Goal: Book appointment/travel/reservation

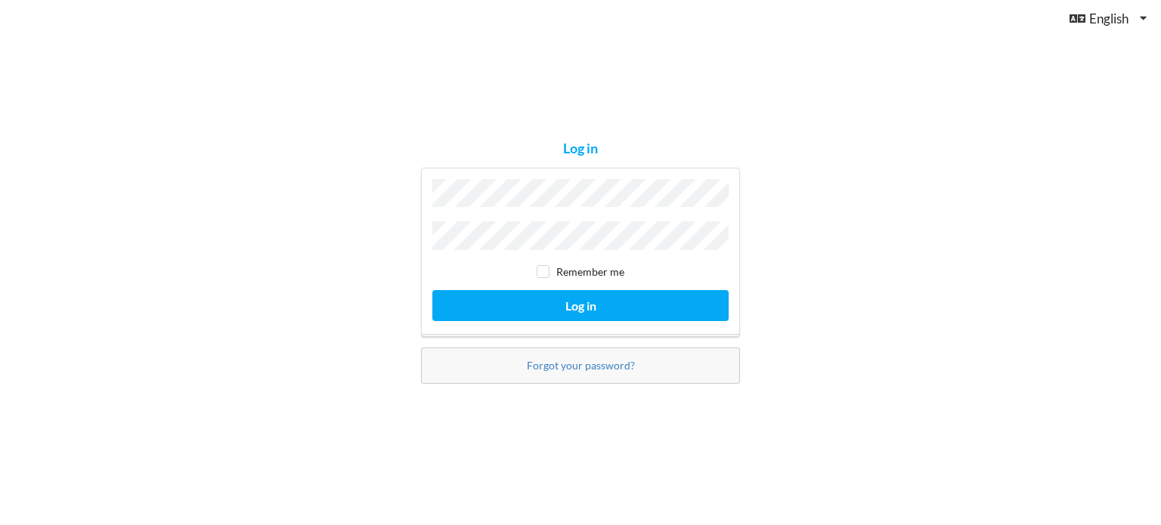
click at [339, 141] on div "Log in Remember me Log in Forgot your password?" at bounding box center [580, 262] width 1161 height 525
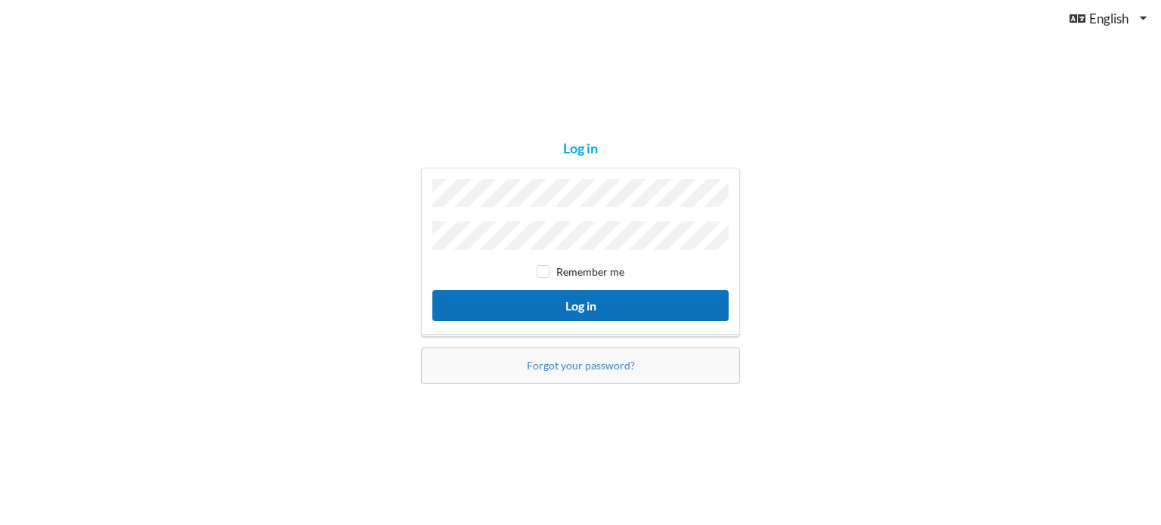
click at [595, 299] on button "Log in" at bounding box center [580, 305] width 296 height 31
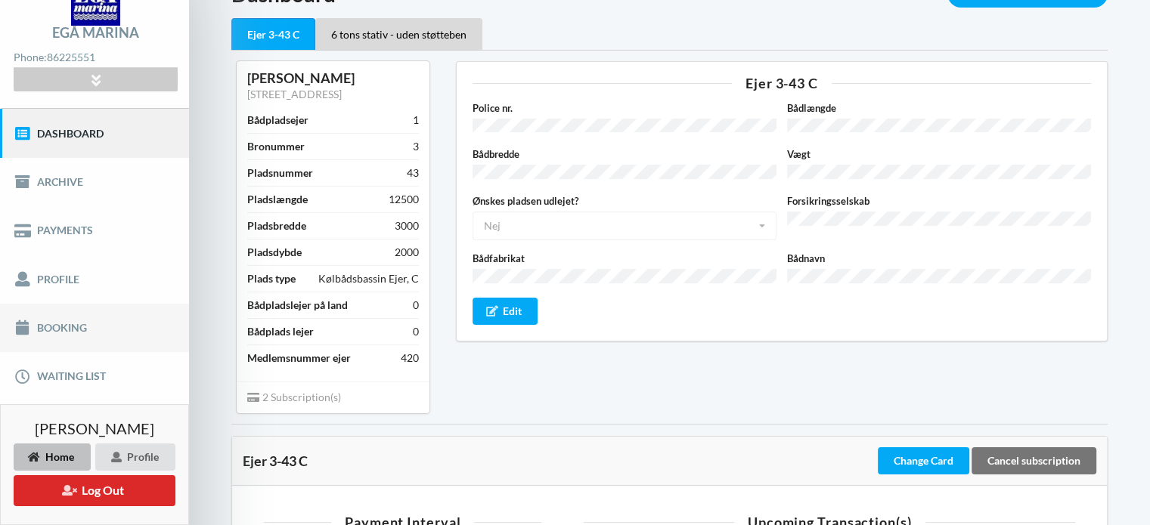
scroll to position [80, 0]
click at [49, 330] on link "Booking" at bounding box center [94, 329] width 189 height 48
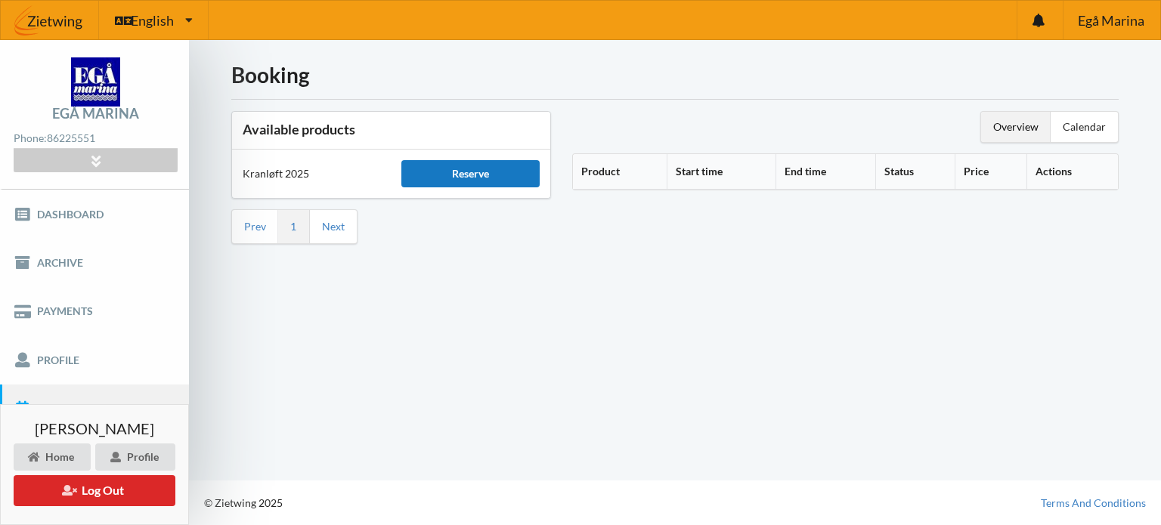
click at [488, 173] on div "Reserve" at bounding box center [470, 173] width 138 height 27
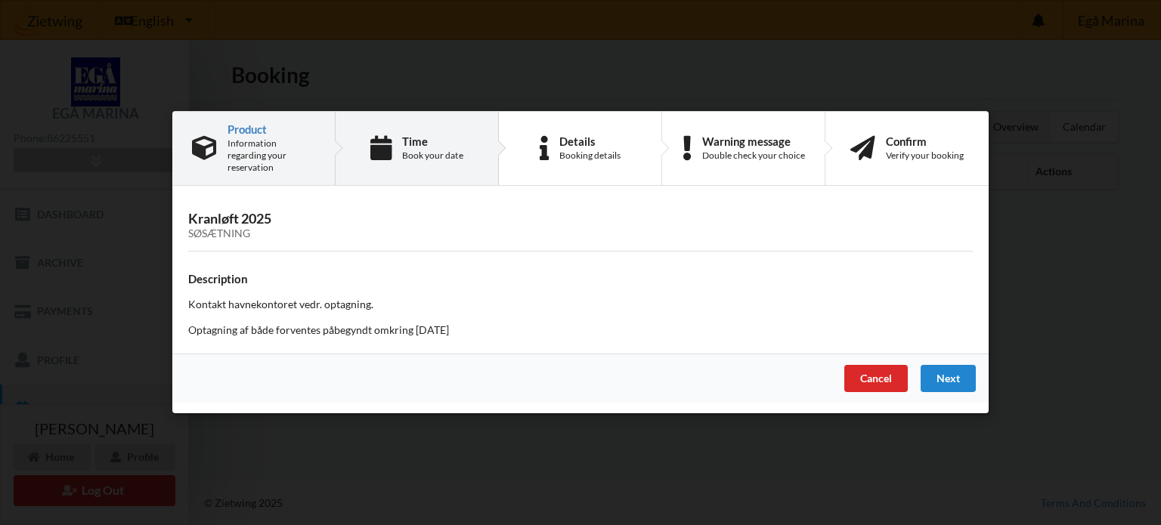
click at [425, 145] on div "Time" at bounding box center [432, 141] width 61 height 12
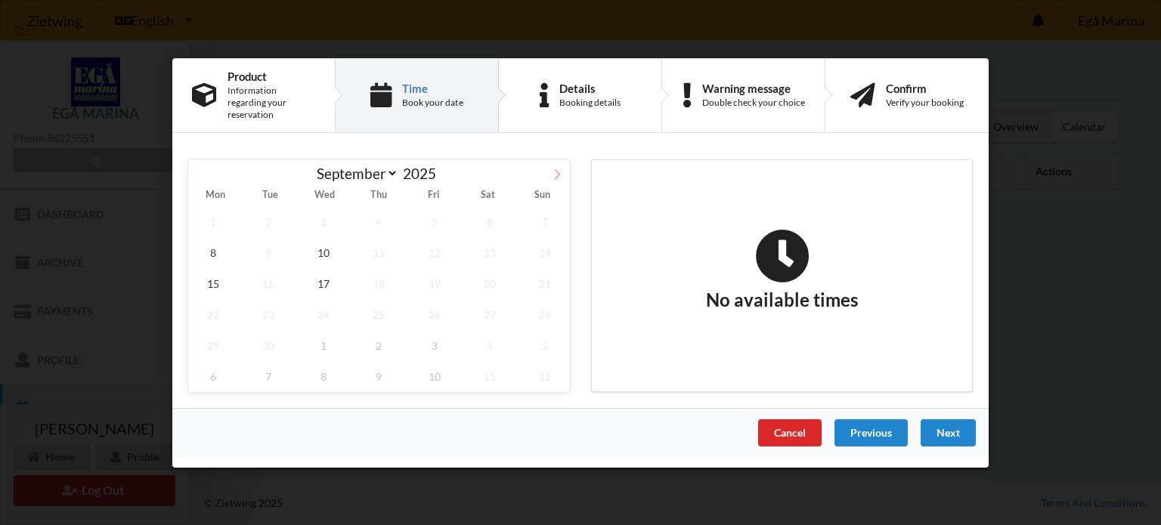
click at [554, 163] on span at bounding box center [557, 172] width 26 height 26
select select "9"
click at [215, 271] on span "13" at bounding box center [213, 283] width 50 height 31
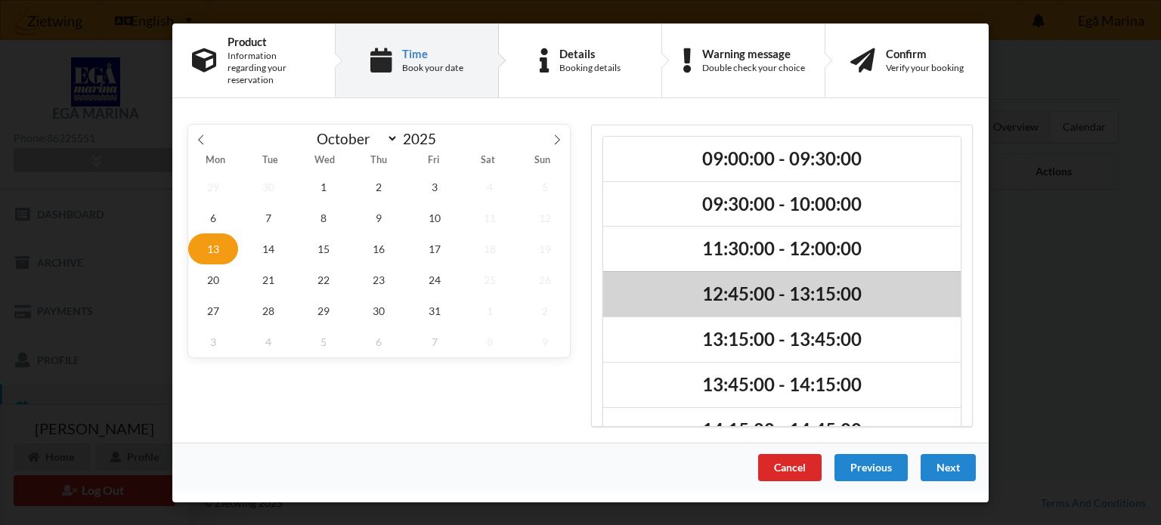
click at [798, 289] on h2 "12:45:00 - 13:15:00" at bounding box center [782, 294] width 336 height 23
click at [876, 293] on h2 "12:45:00 - 13:15:00" at bounding box center [782, 294] width 336 height 23
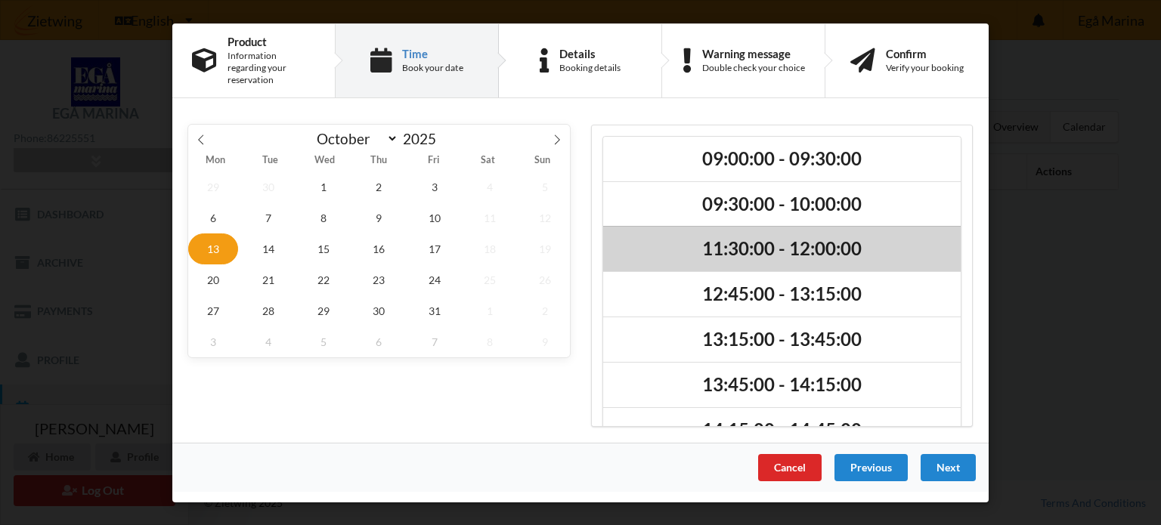
click at [789, 237] on h2 "11:30:00 - 12:00:00" at bounding box center [782, 248] width 336 height 23
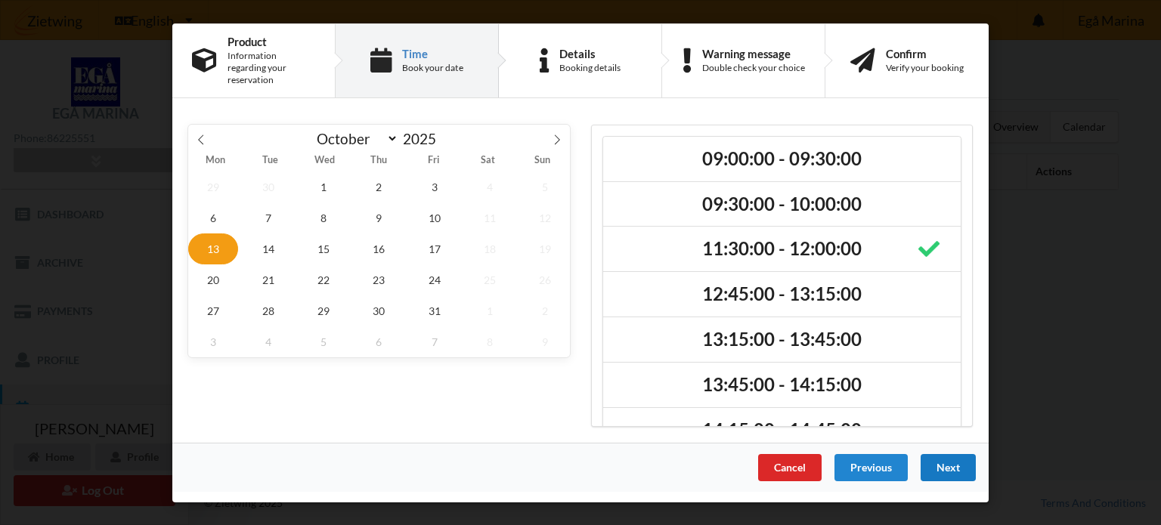
click at [944, 458] on div "Next" at bounding box center [948, 467] width 55 height 27
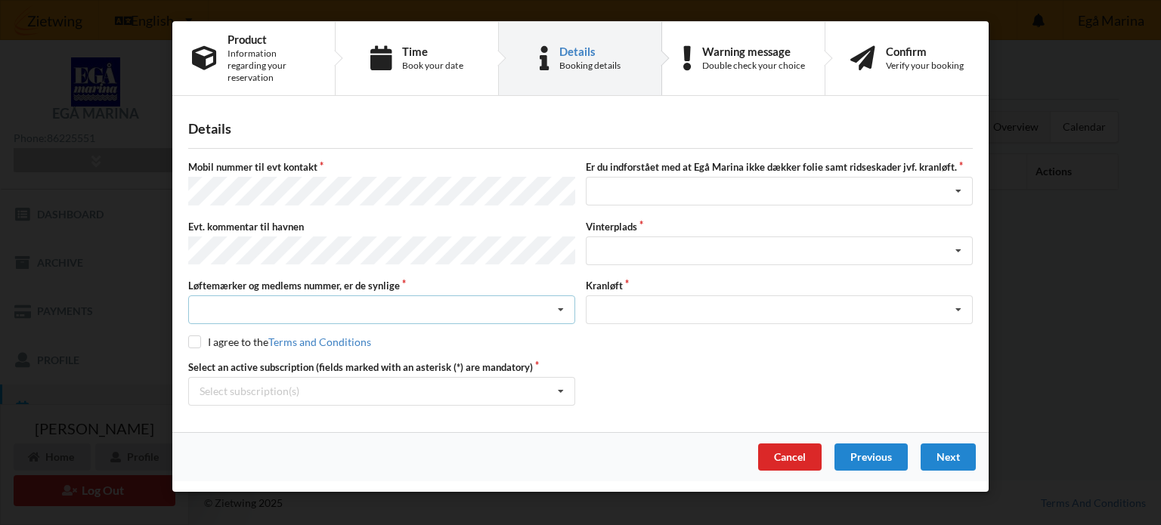
click at [506, 296] on div "Nej, jeg kontakter havnekontoret inden løftet Ja, mine mærker er synlige og int…" at bounding box center [381, 310] width 387 height 29
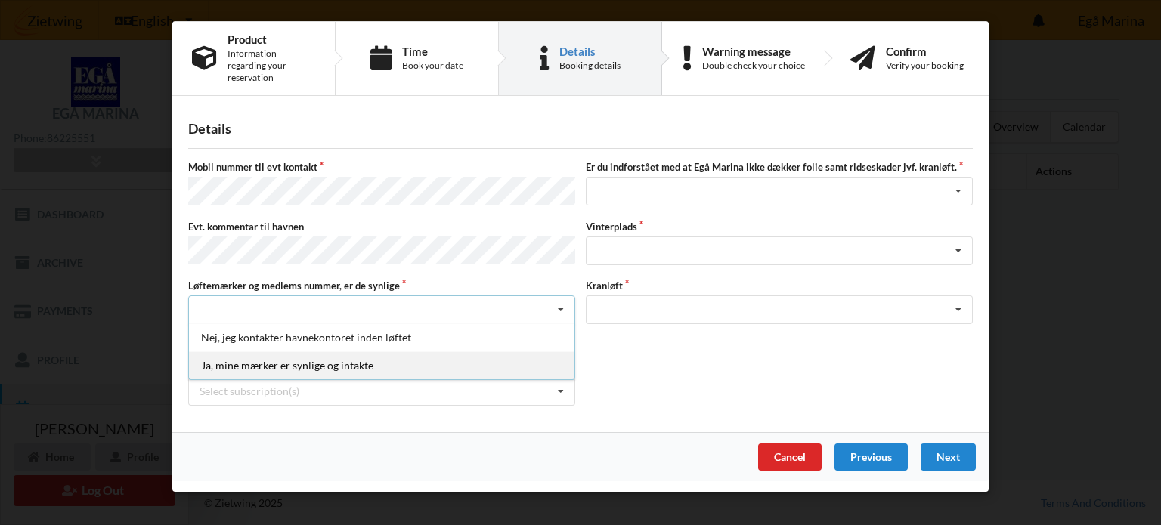
click at [321, 352] on div "Ja, mine mærker er synlige og intakte" at bounding box center [382, 366] width 386 height 28
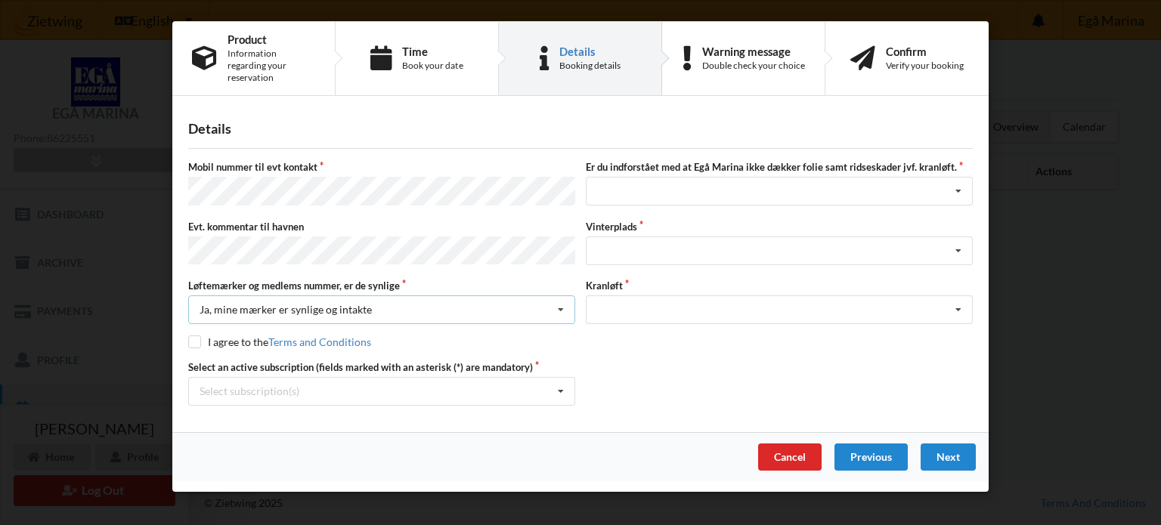
click at [563, 296] on icon at bounding box center [561, 310] width 23 height 28
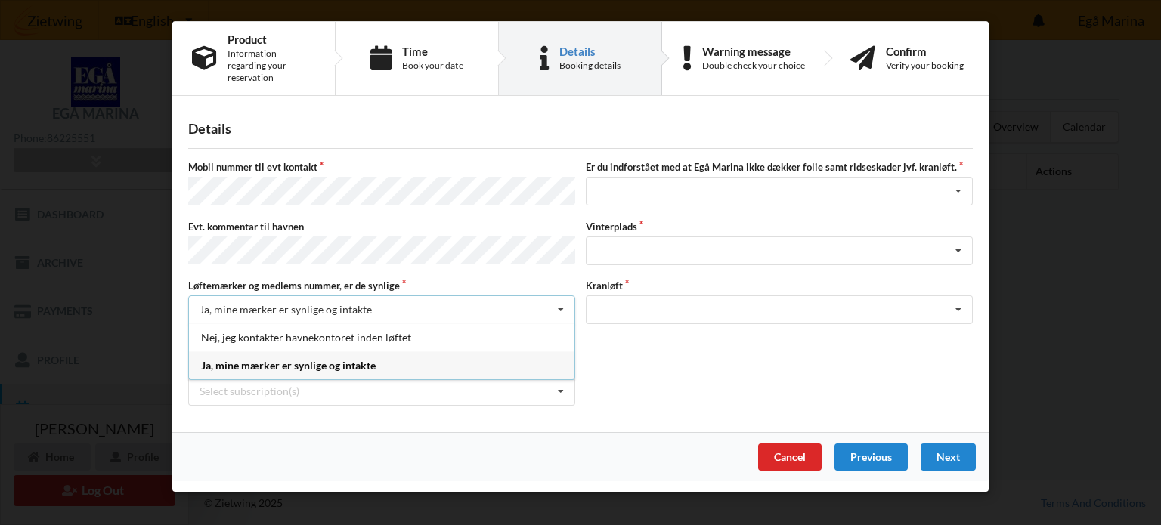
click at [402, 352] on div "Ja, mine mærker er synlige og intakte" at bounding box center [382, 366] width 386 height 28
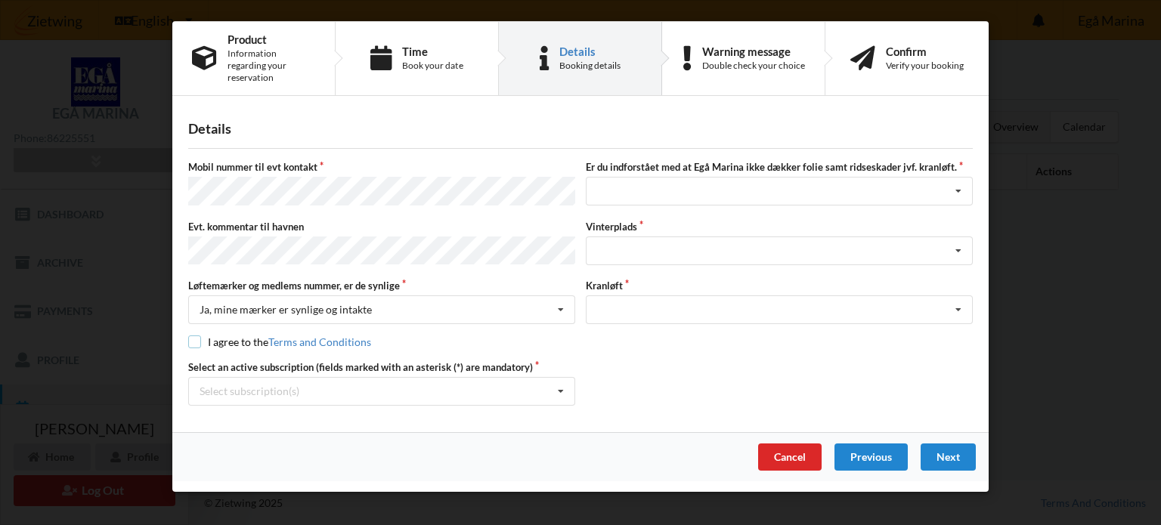
click at [200, 336] on input "checkbox" at bounding box center [194, 342] width 13 height 13
checkbox input "true"
click at [560, 378] on icon at bounding box center [561, 392] width 23 height 28
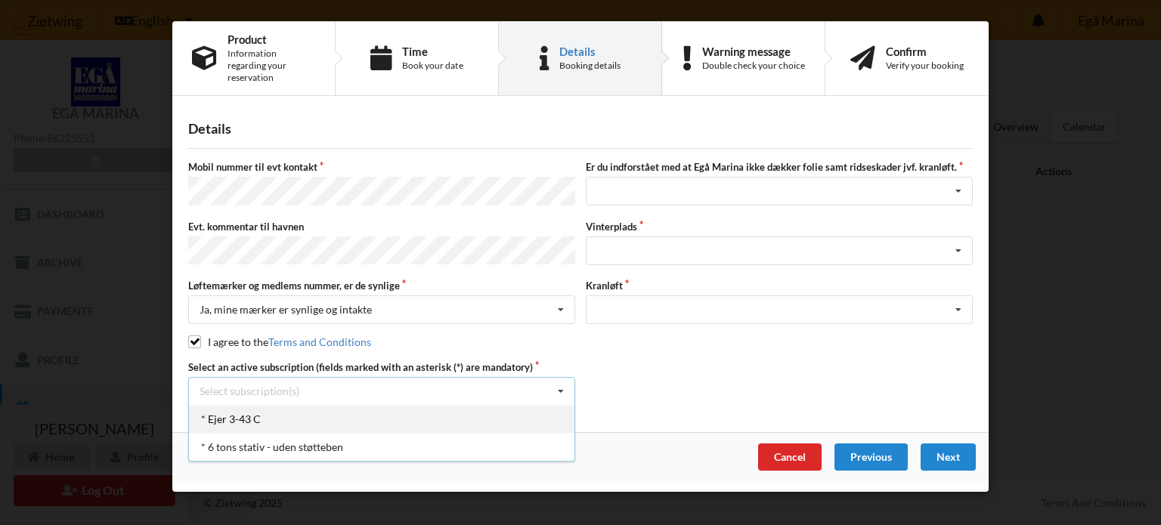
click at [245, 405] on div "* Ejer 3-43 C" at bounding box center [382, 419] width 386 height 28
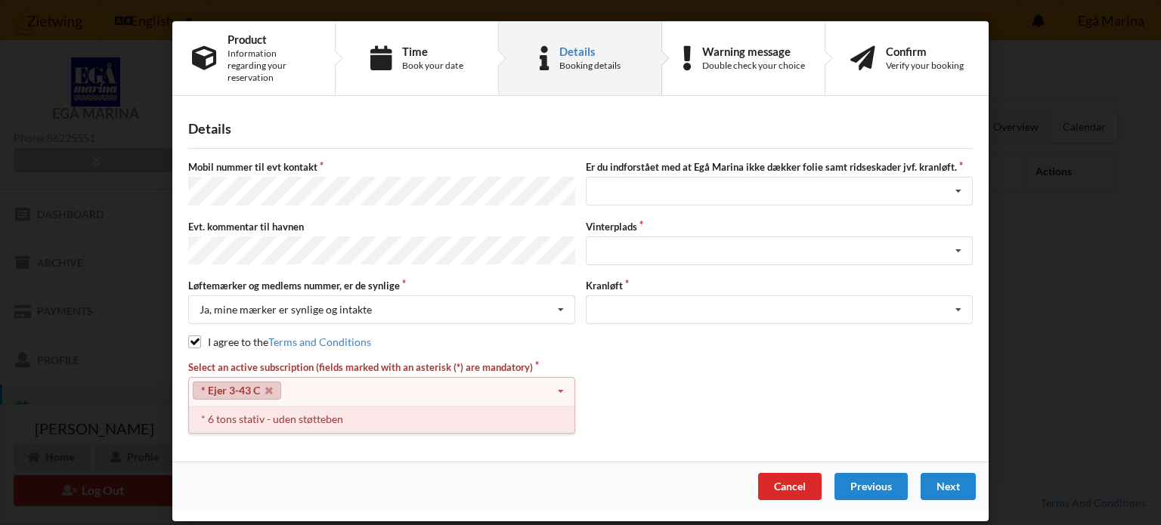
click at [315, 405] on div "* 6 tons stativ - uden støtteben" at bounding box center [382, 419] width 386 height 28
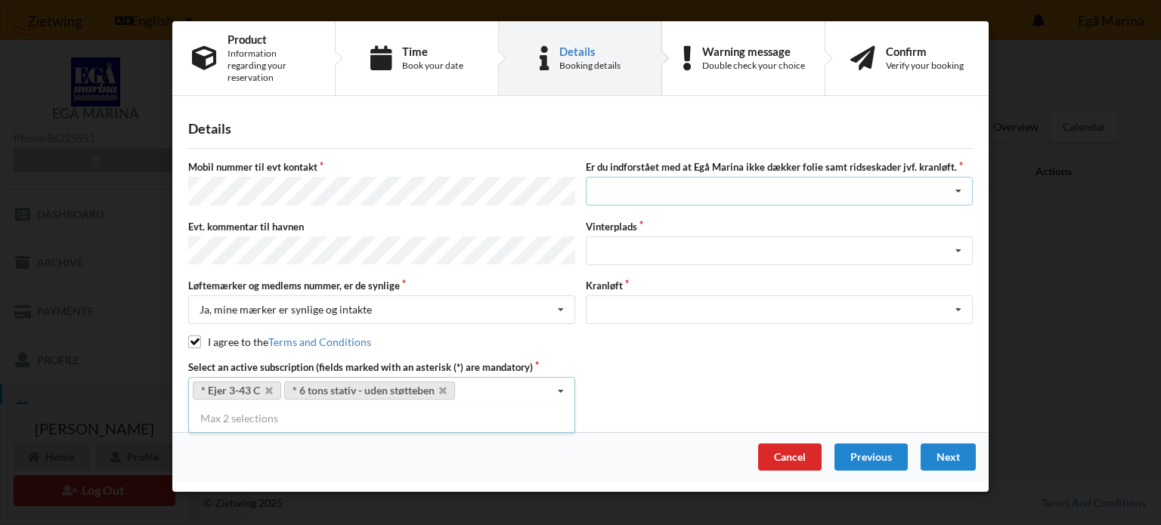
click at [949, 178] on icon at bounding box center [958, 192] width 23 height 28
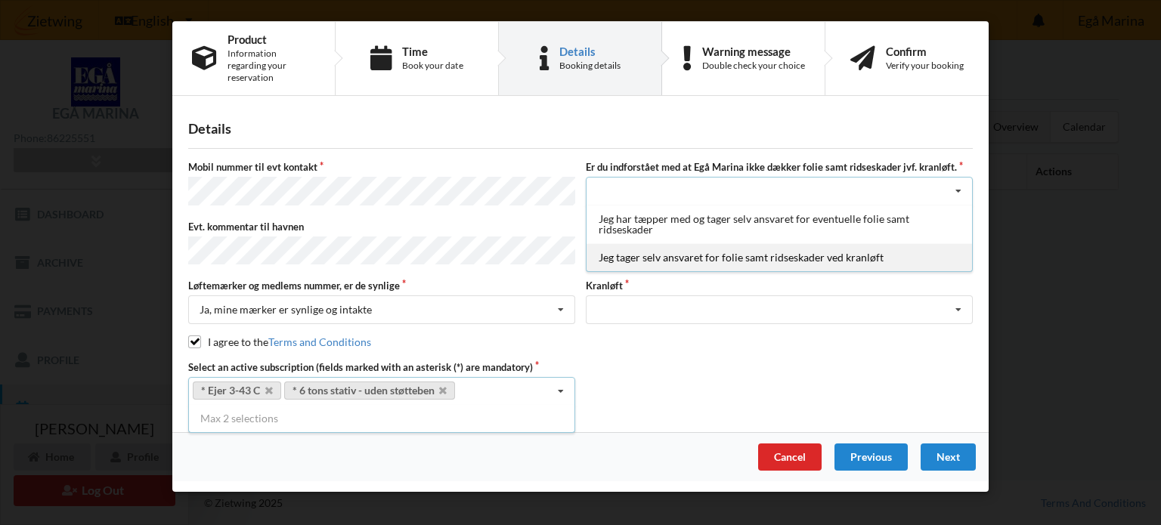
click at [705, 243] on div "Jeg tager selv ansvaret for folie samt ridseskader ved kranløft" at bounding box center [780, 257] width 386 height 28
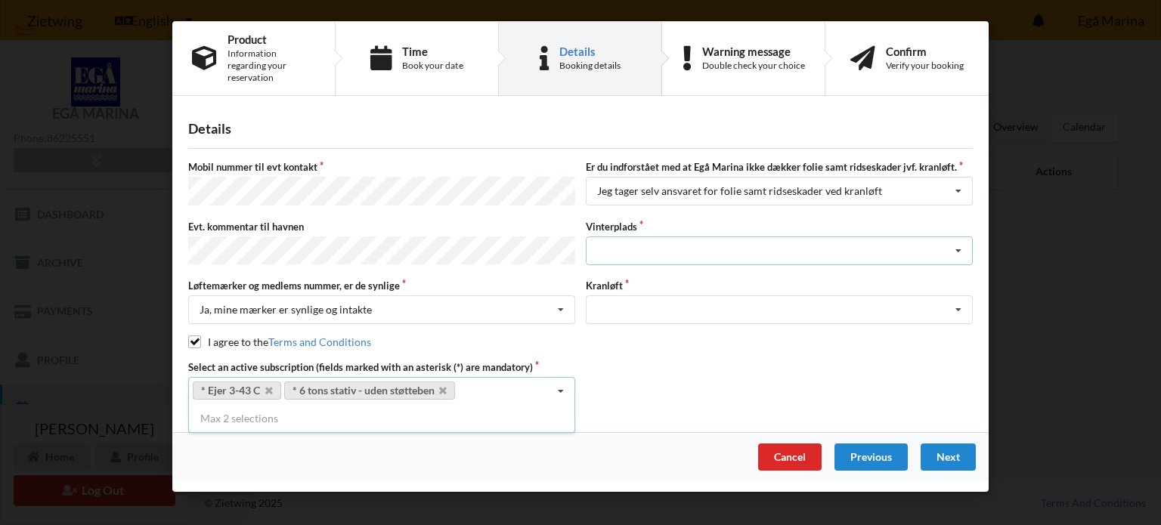
click at [944, 237] on div "Landplads nr. 1 Landplads nr. 2 Landplads nr.3 Landplads nr. 4 Landplads nr. 5 …" at bounding box center [779, 251] width 387 height 29
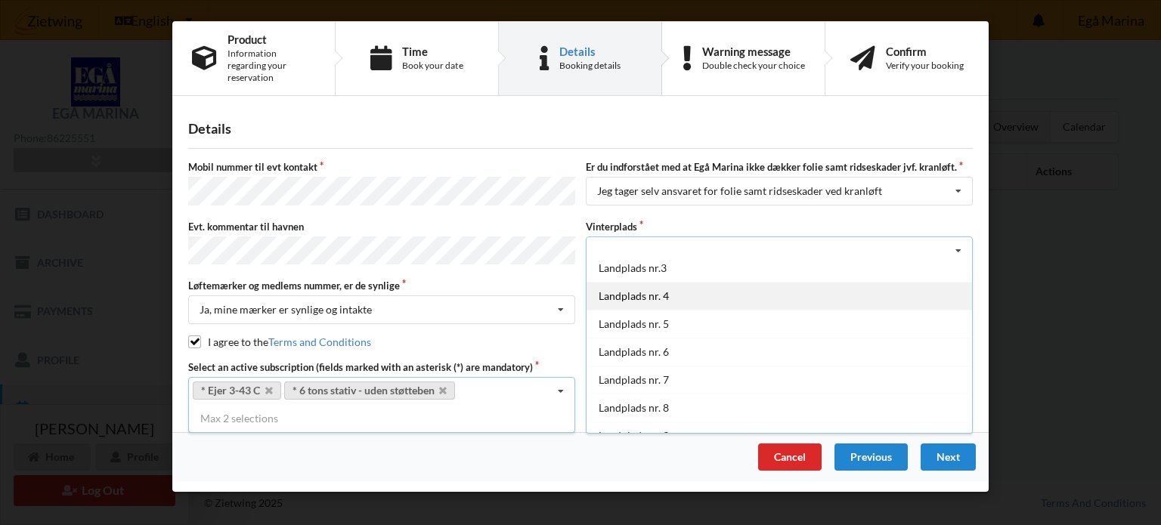
scroll to position [67, 0]
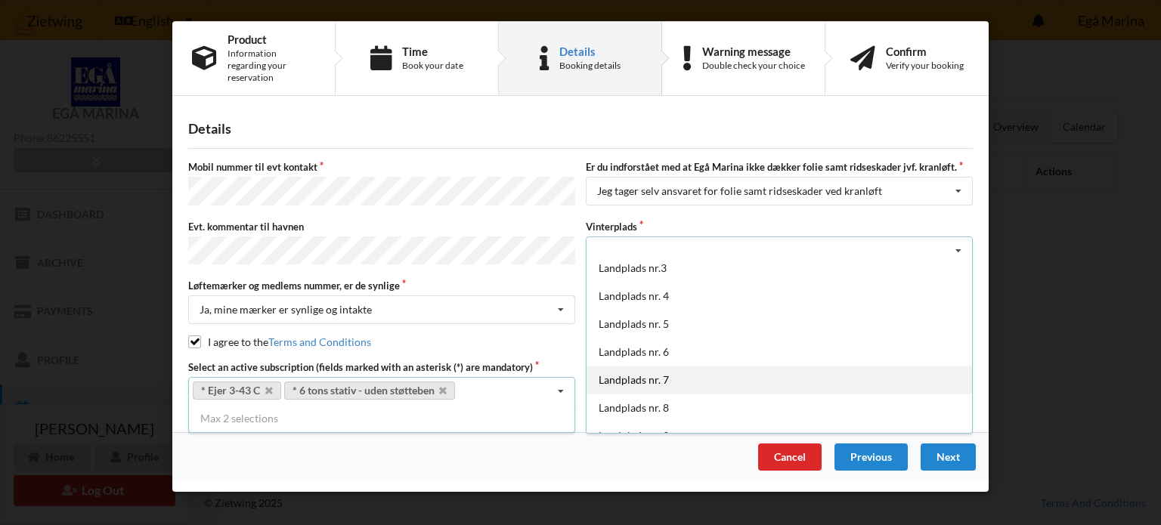
click at [635, 370] on div "Landplads nr. 7" at bounding box center [780, 380] width 386 height 28
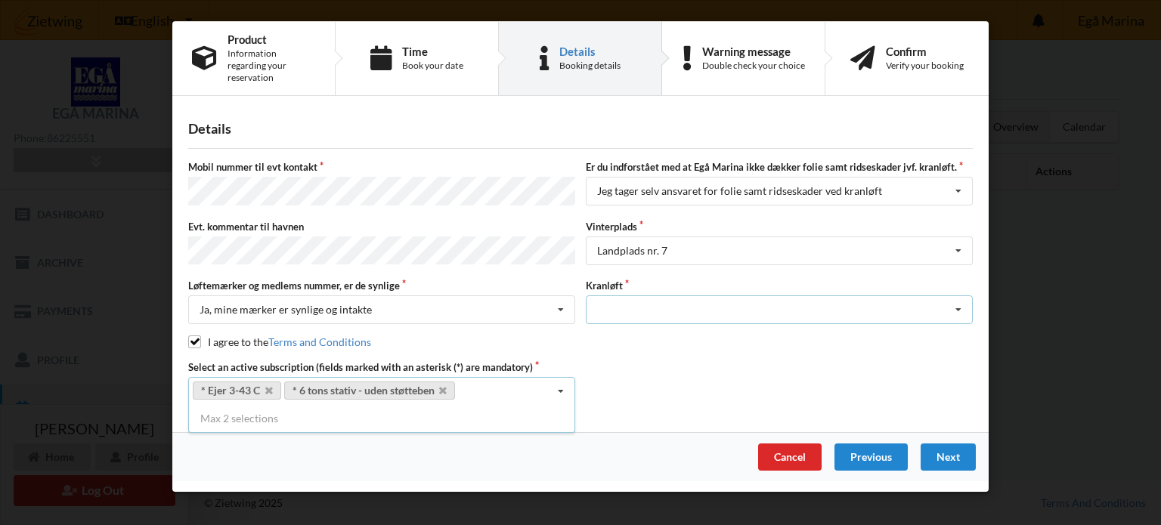
click at [951, 296] on icon at bounding box center [958, 310] width 23 height 28
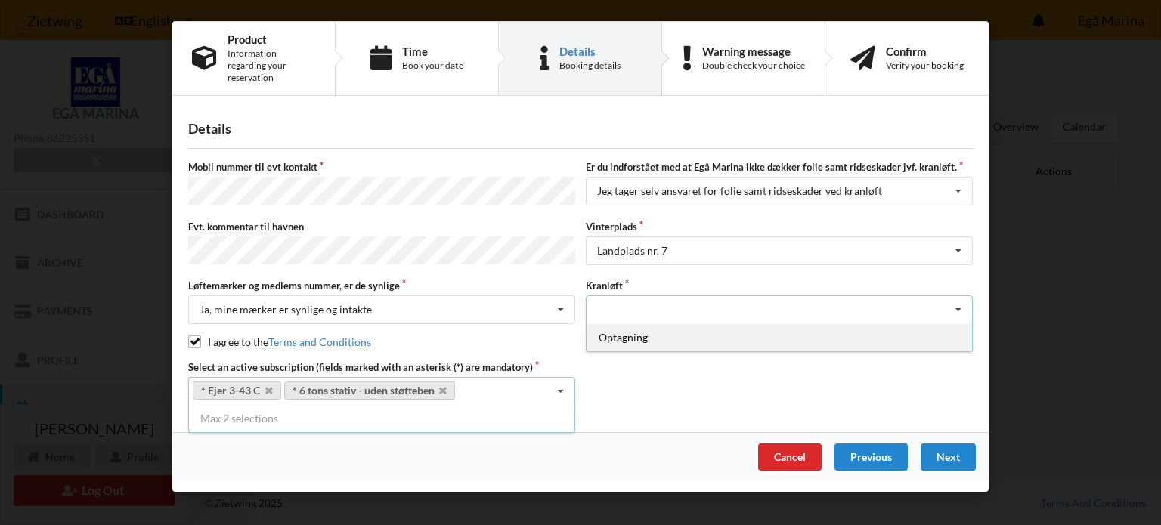
click at [705, 324] on div "Optagning" at bounding box center [780, 338] width 386 height 28
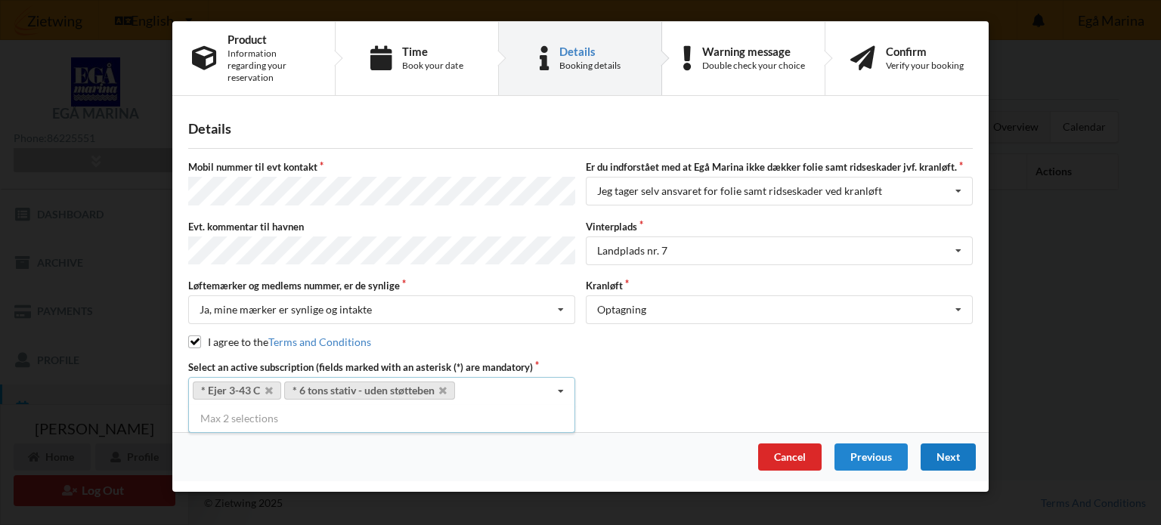
click at [944, 444] on div "Next" at bounding box center [948, 457] width 55 height 27
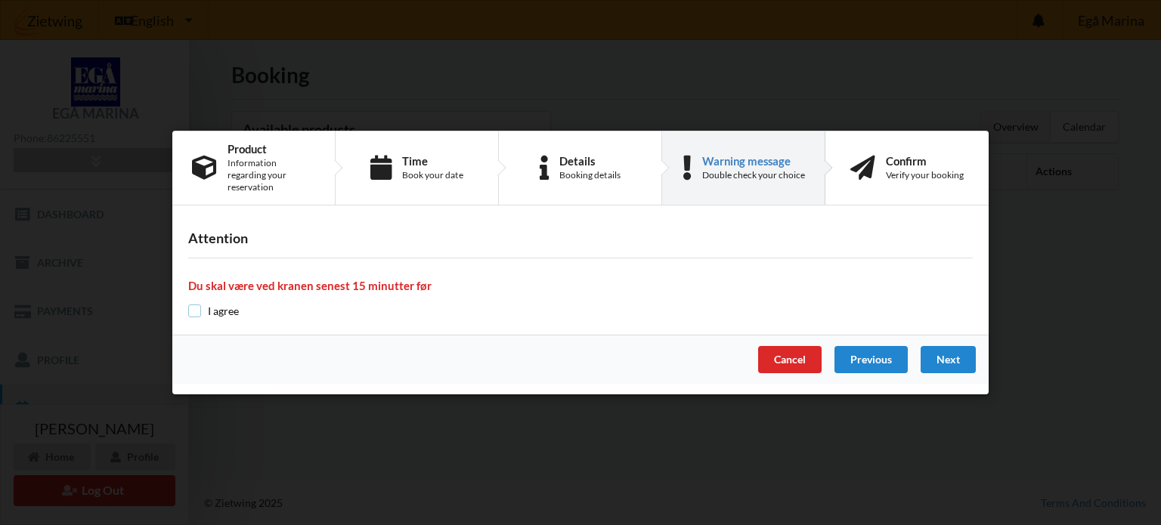
click at [194, 307] on input "checkbox" at bounding box center [194, 311] width 13 height 13
checkbox input "true"
click at [950, 352] on div "Next" at bounding box center [948, 359] width 55 height 27
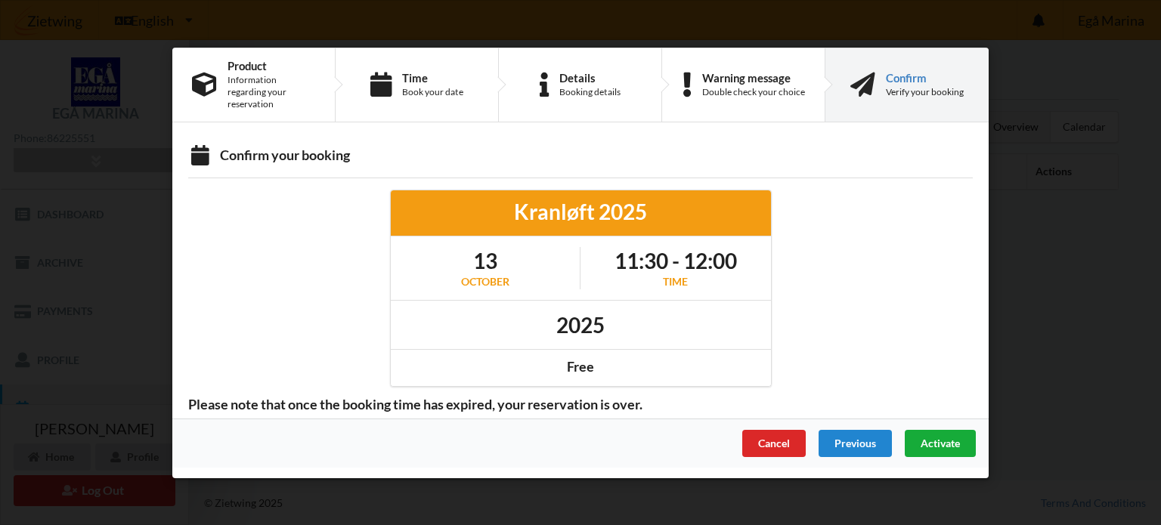
click at [928, 436] on span "Activate" at bounding box center [940, 442] width 39 height 13
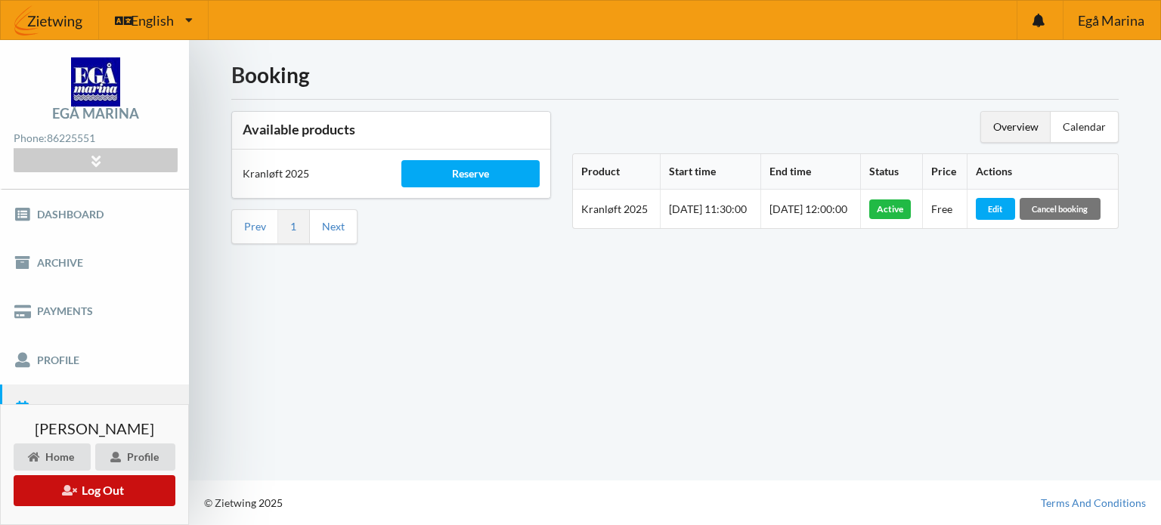
click at [112, 485] on button "Log Out" at bounding box center [95, 491] width 162 height 31
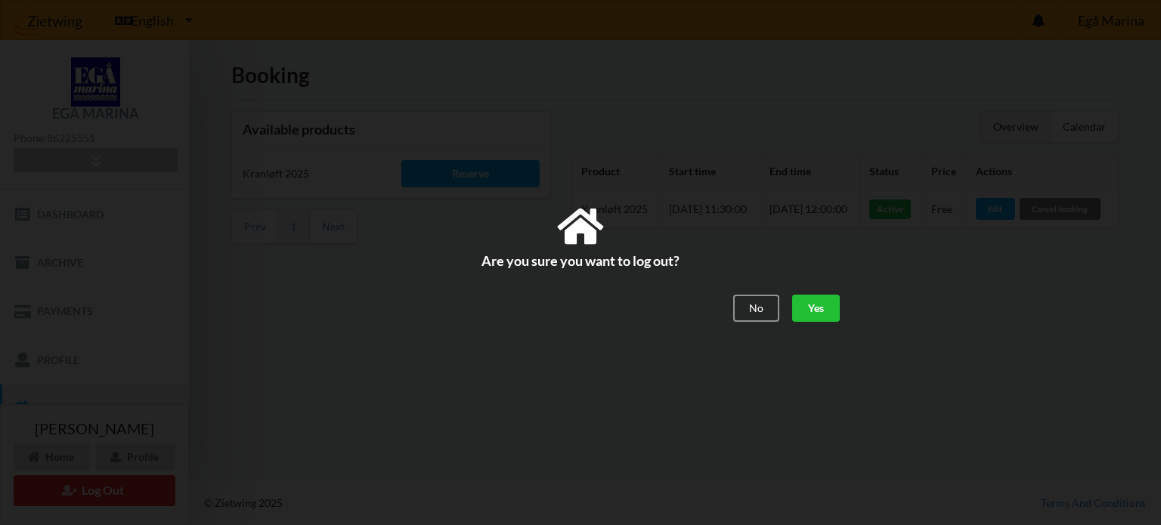
click at [820, 302] on div "Yes" at bounding box center [816, 308] width 48 height 27
